Goal: Information Seeking & Learning: Learn about a topic

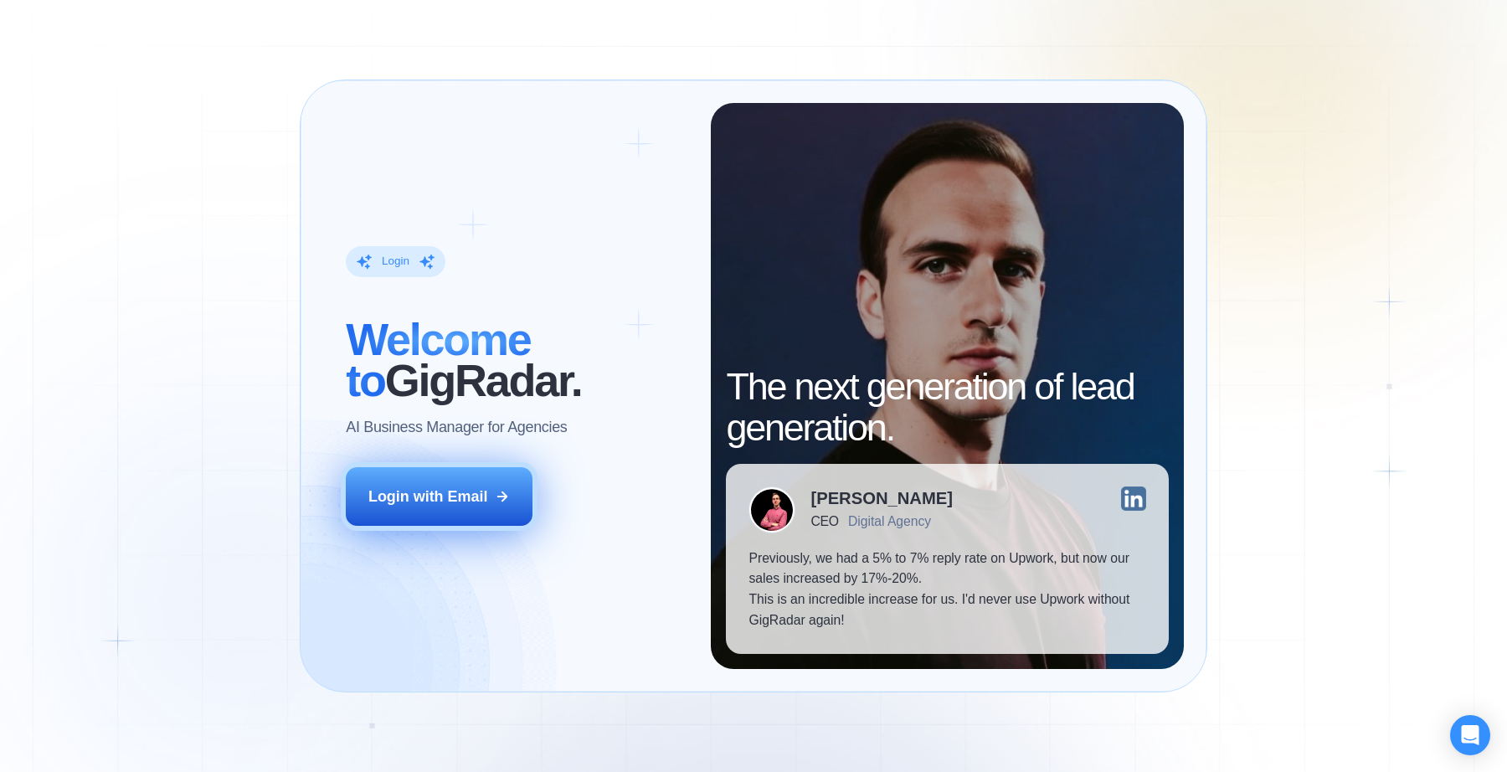
click at [442, 510] on button "Login with Email" at bounding box center [439, 496] width 187 height 59
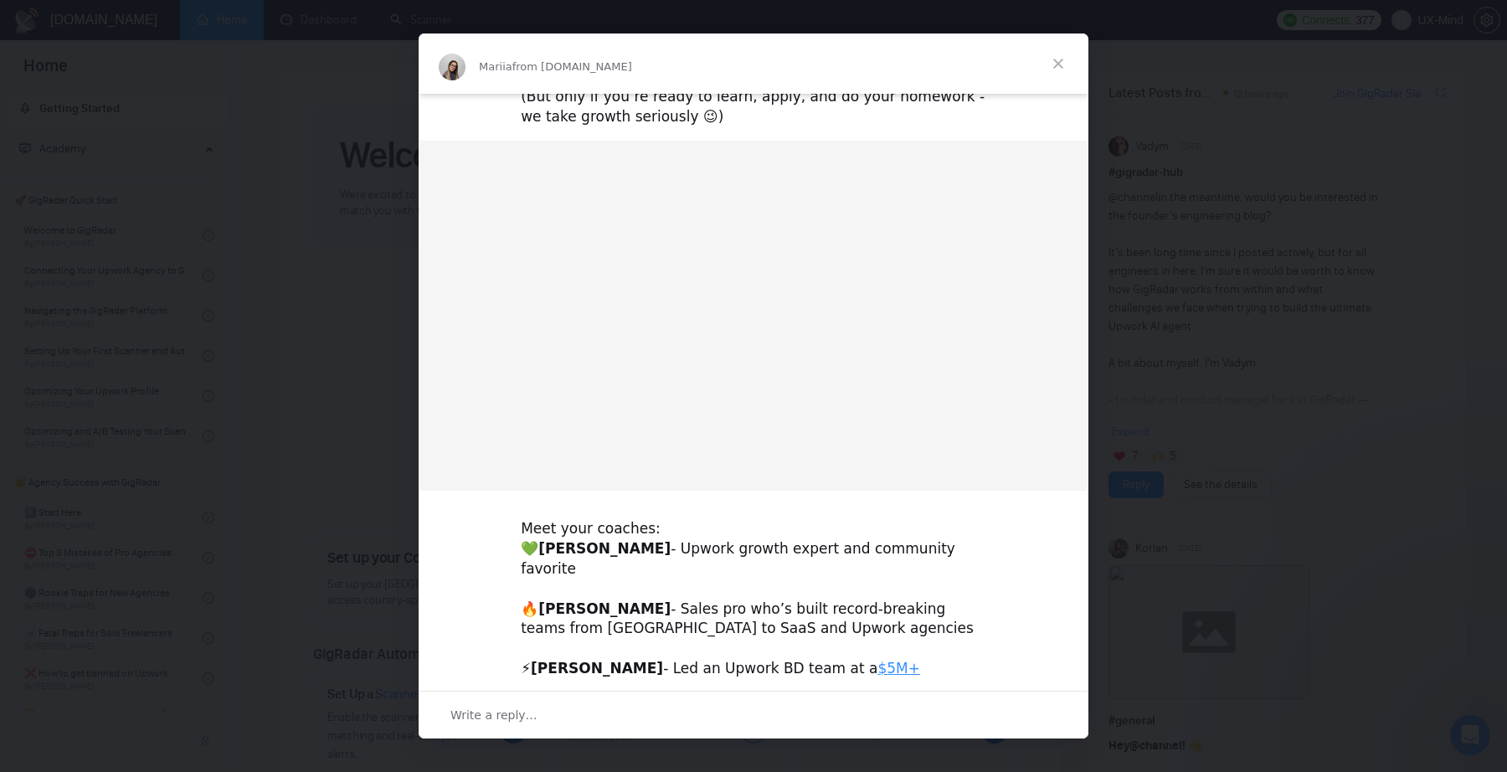
scroll to position [323, 0]
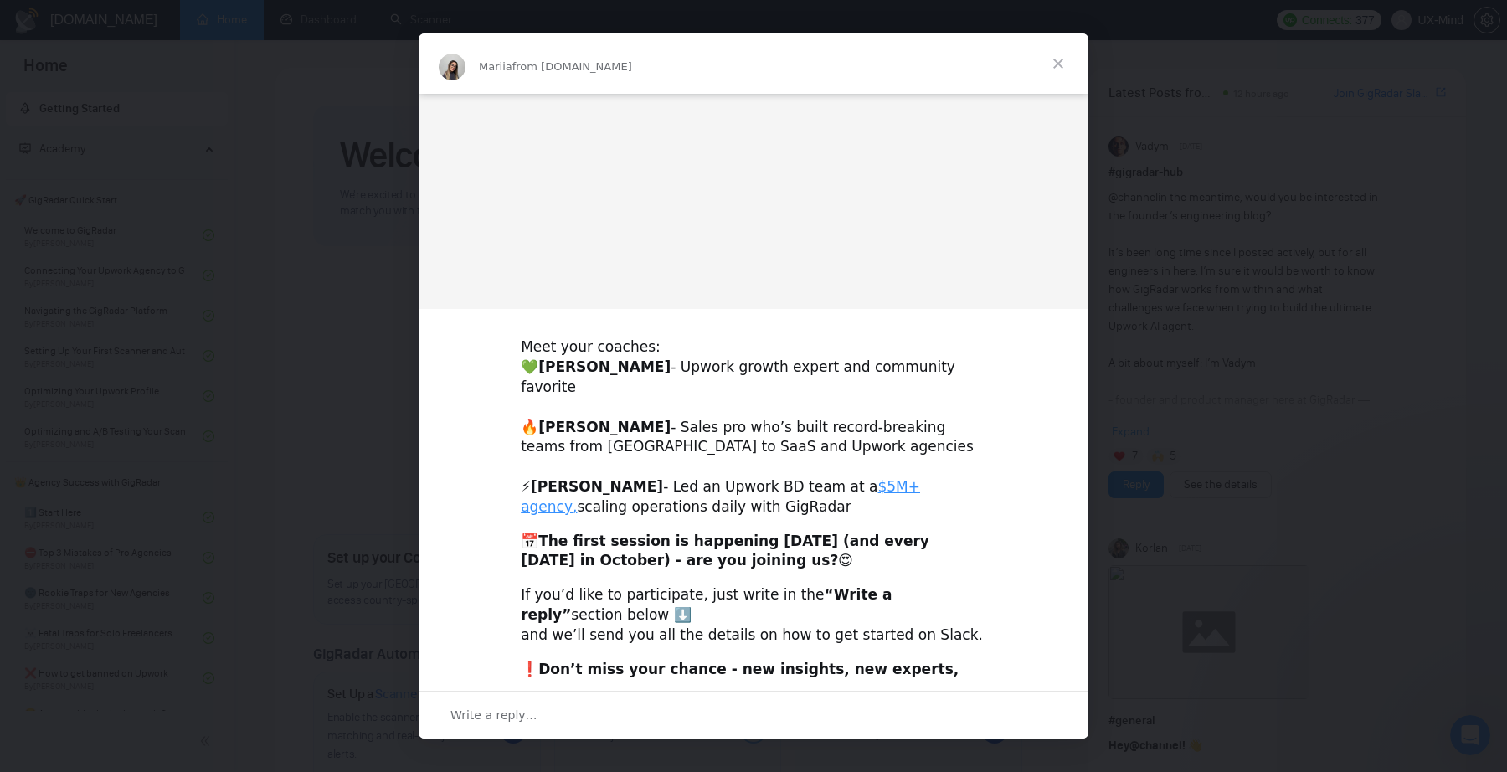
click at [1057, 64] on span "Close" at bounding box center [1058, 63] width 60 height 60
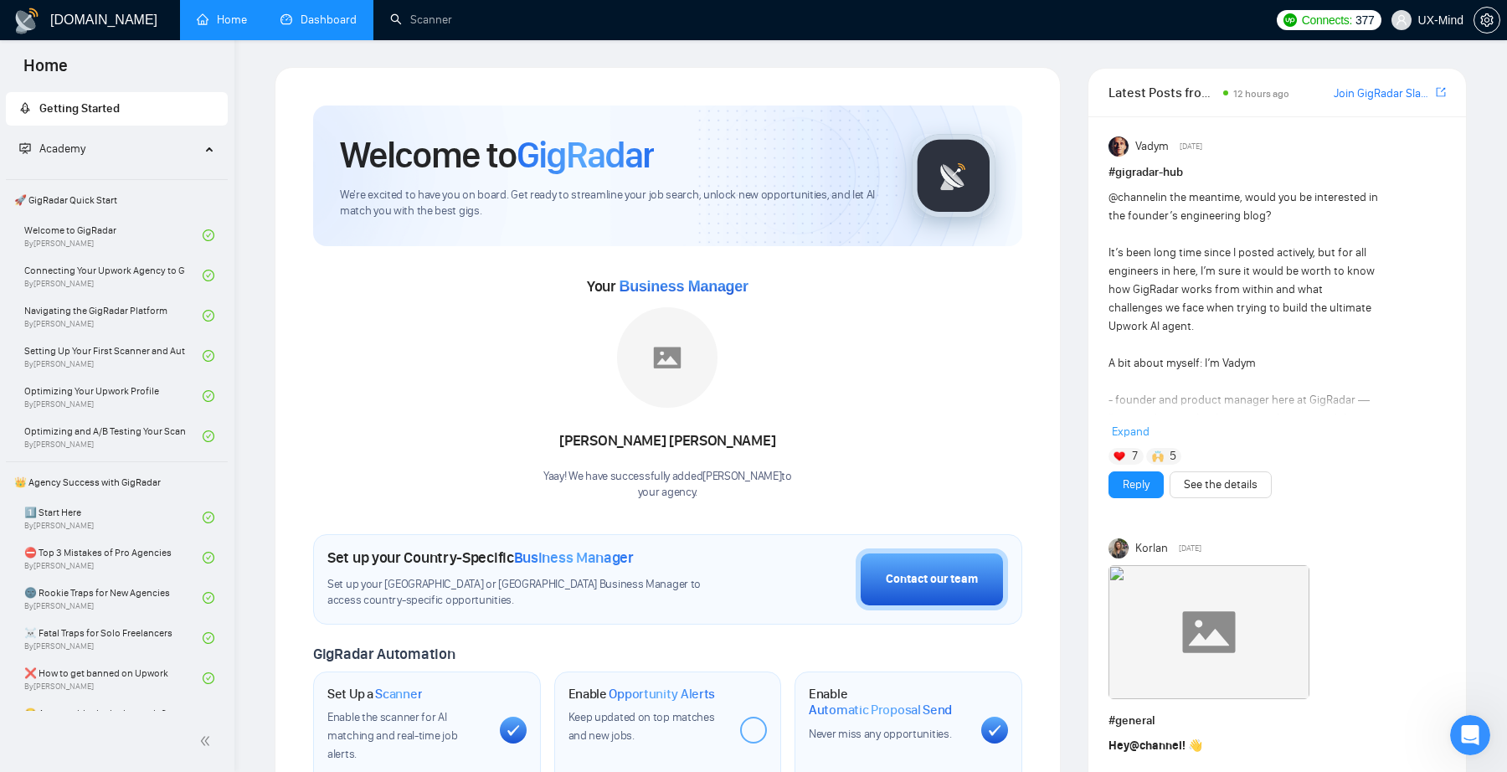
click at [296, 16] on link "Dashboard" at bounding box center [318, 20] width 76 height 14
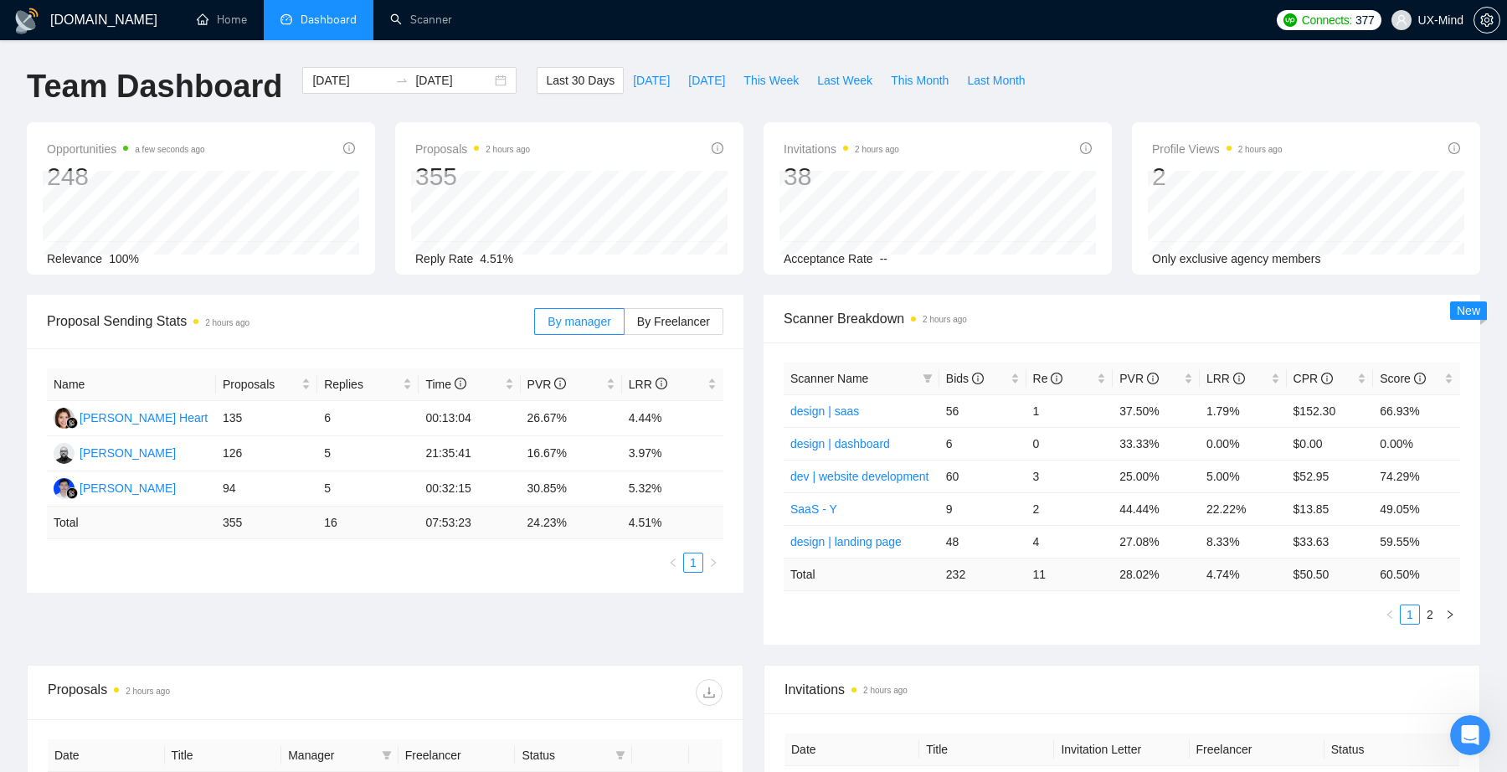
click at [178, 18] on ul "Home Dashboard Scanner" at bounding box center [720, 20] width 1093 height 40
click at [211, 18] on link "Home" at bounding box center [222, 20] width 50 height 14
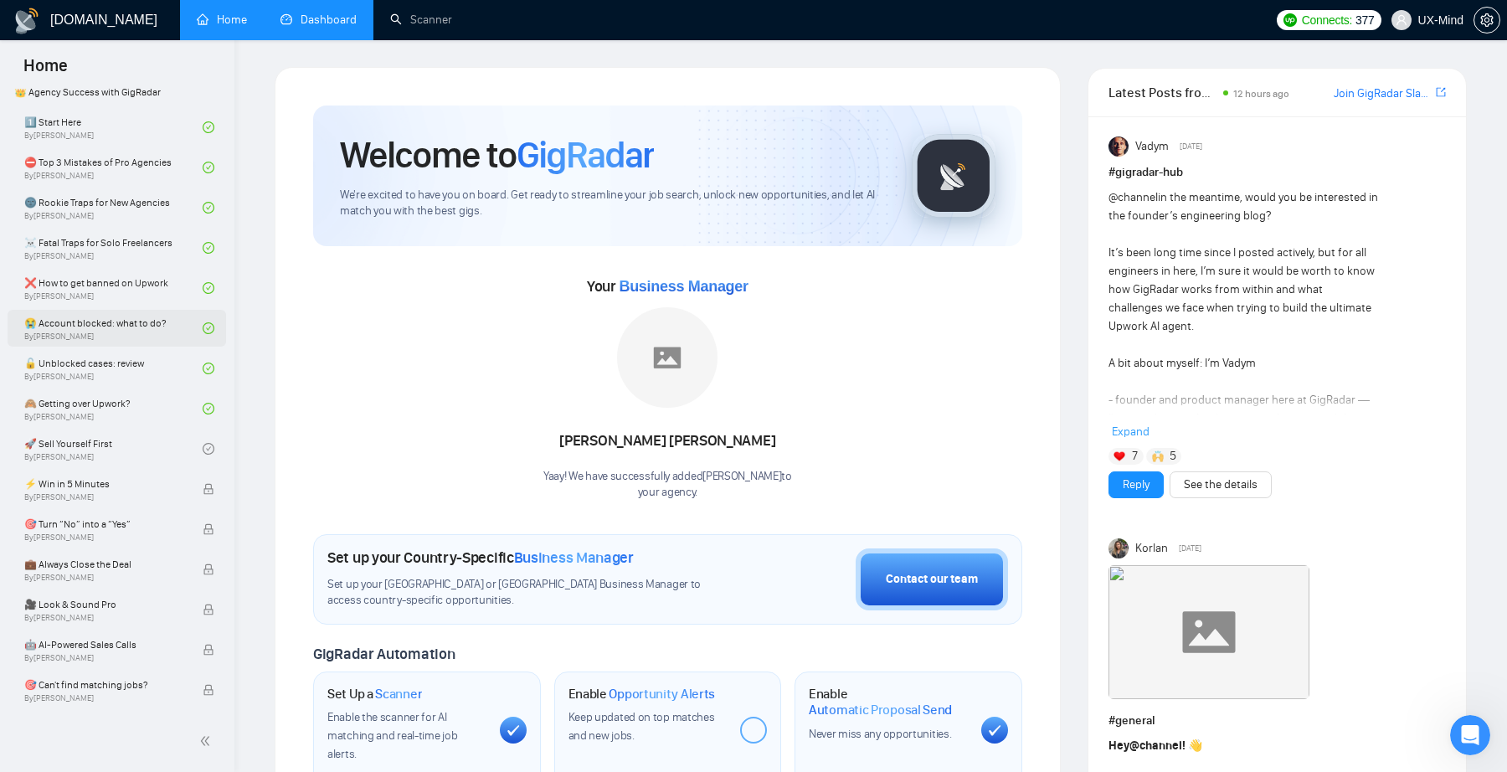
scroll to position [394, 0]
click at [150, 437] on link "🚀 Sell Yourself First By [PERSON_NAME]" at bounding box center [113, 444] width 178 height 37
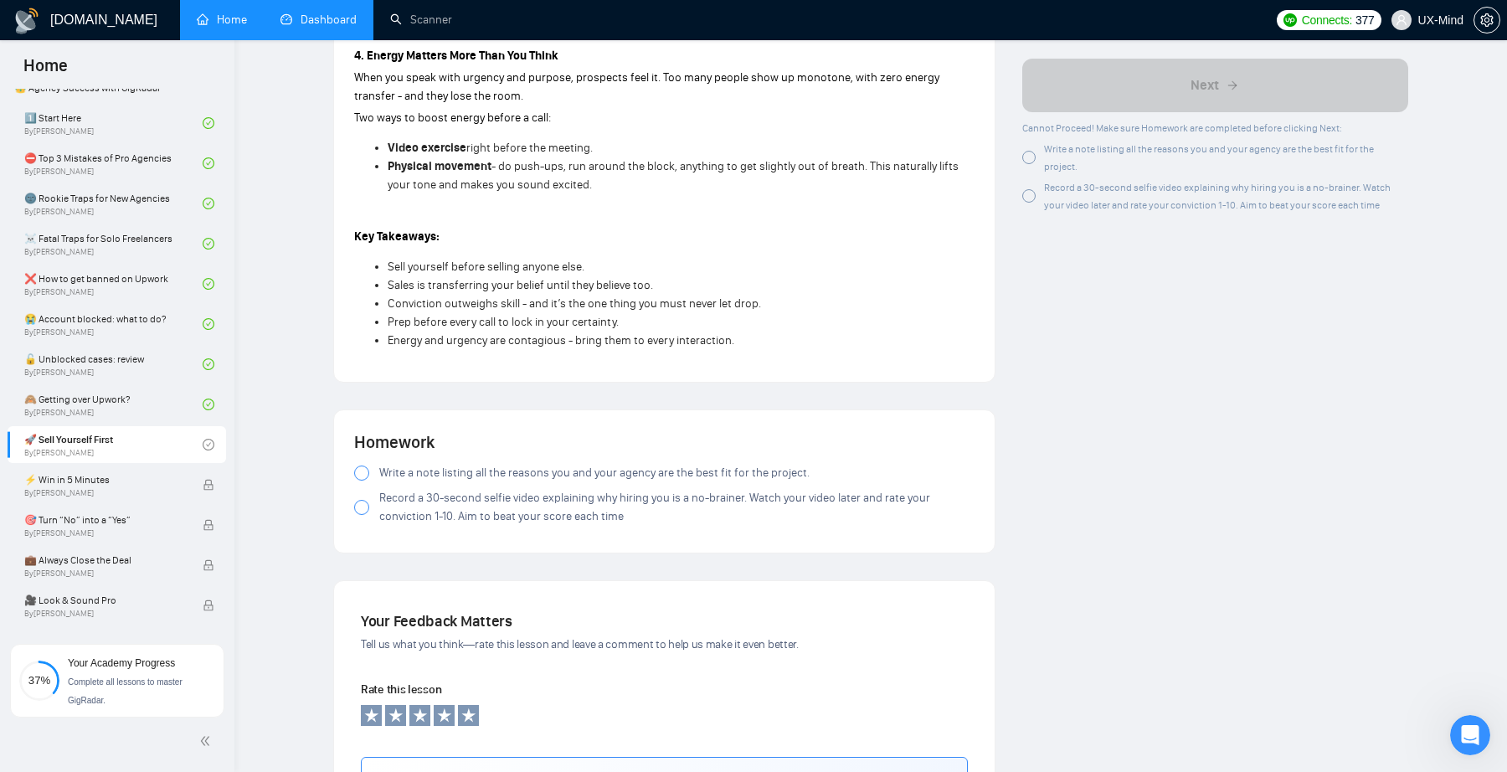
scroll to position [1429, 0]
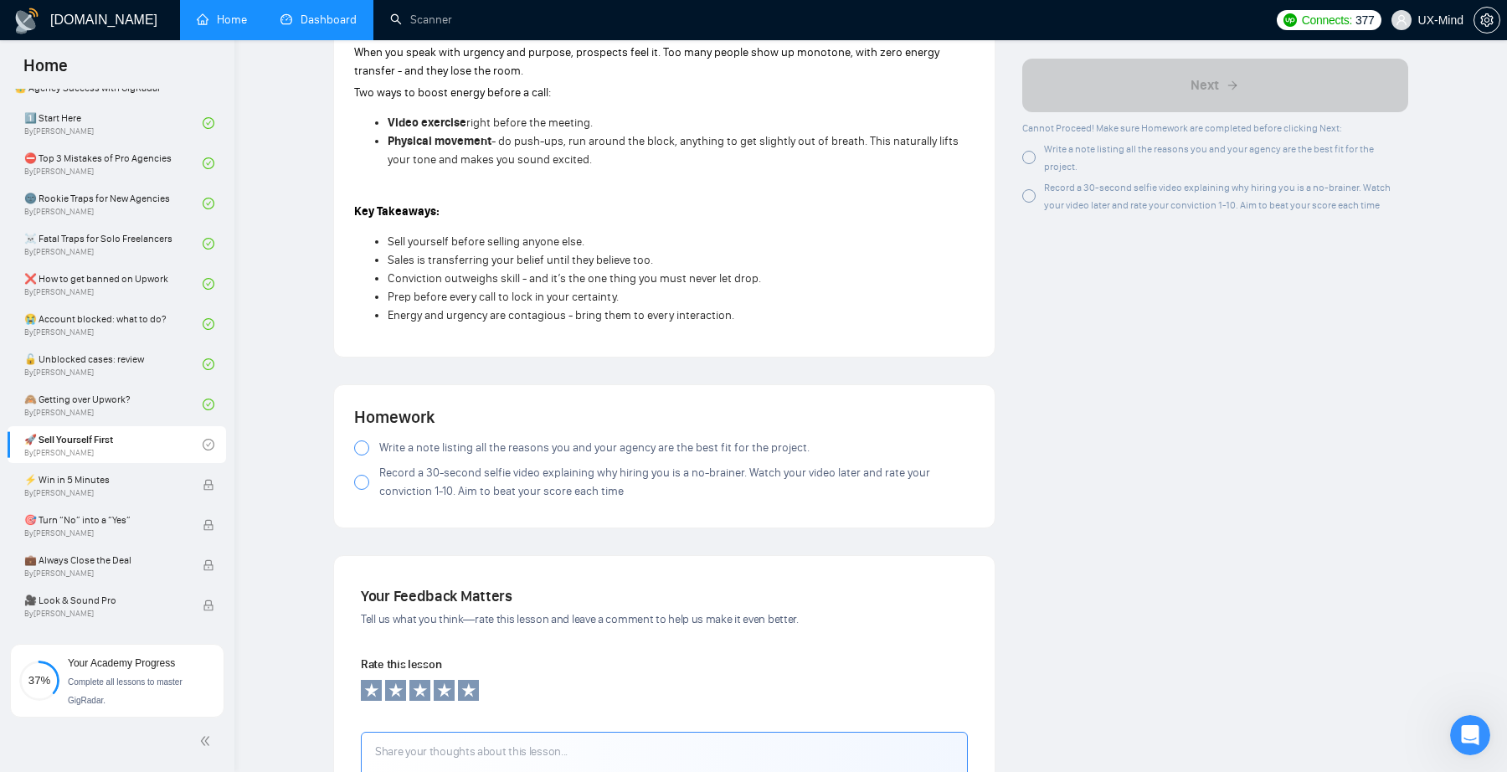
click at [517, 439] on span "Write a note listing all the reasons you and your agency are the best fit for t…" at bounding box center [594, 448] width 430 height 18
click at [525, 465] on span "Record a 30-second selfie video explaining why hiring you is a no-brainer. Watc…" at bounding box center [676, 482] width 595 height 37
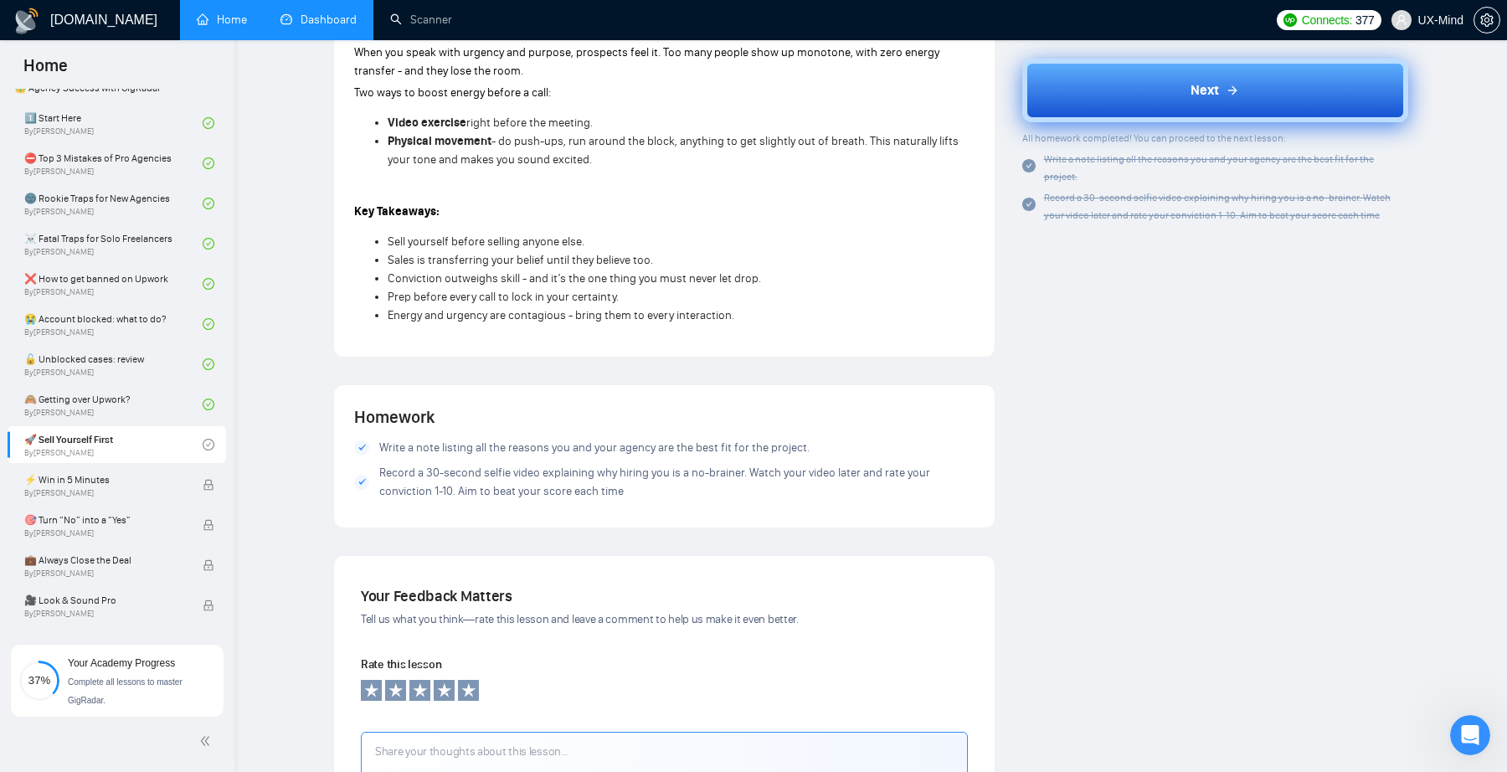
click at [1190, 95] on button "Next" at bounding box center [1215, 91] width 387 height 64
